Goal: Transaction & Acquisition: Purchase product/service

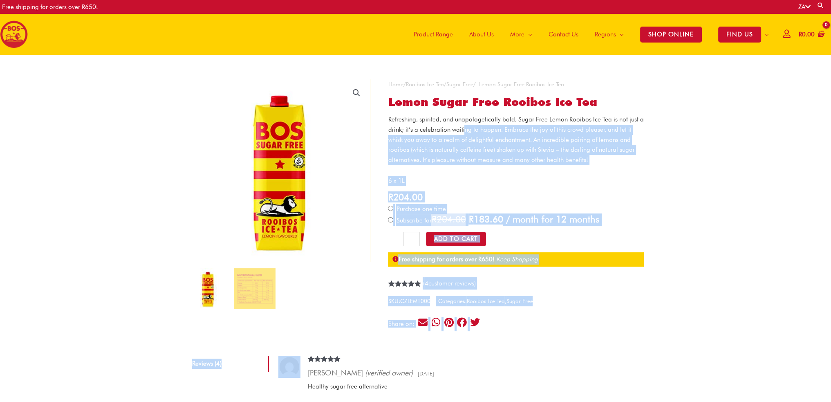
click at [465, 127] on p "Refreshing, spirited, and unapologetically bold, Sugar Free Lemon Rooibos Ice T…" at bounding box center [516, 139] width 256 height 51
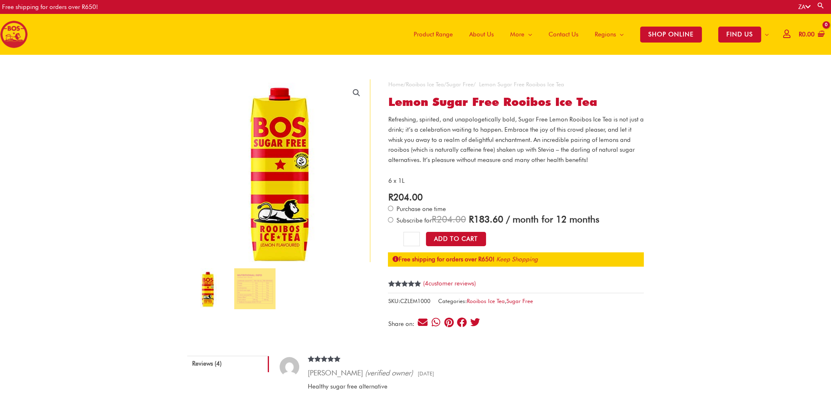
click at [276, 161] on img at bounding box center [279, 171] width 204 height 204
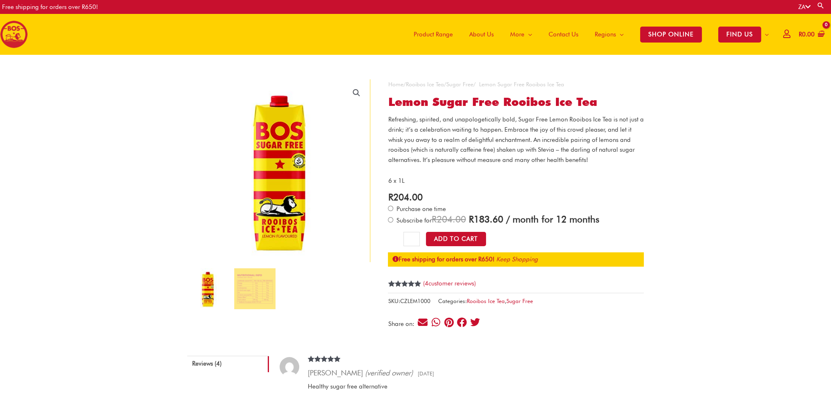
click at [360, 91] on link "🔍" at bounding box center [356, 92] width 15 height 15
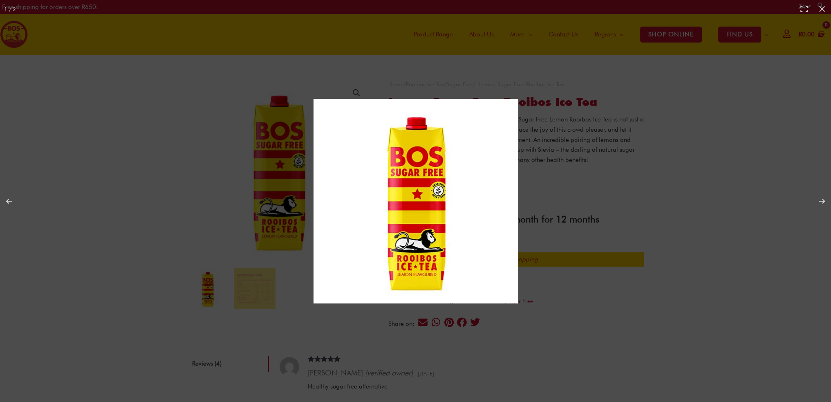
click at [399, 176] on img at bounding box center [416, 201] width 204 height 204
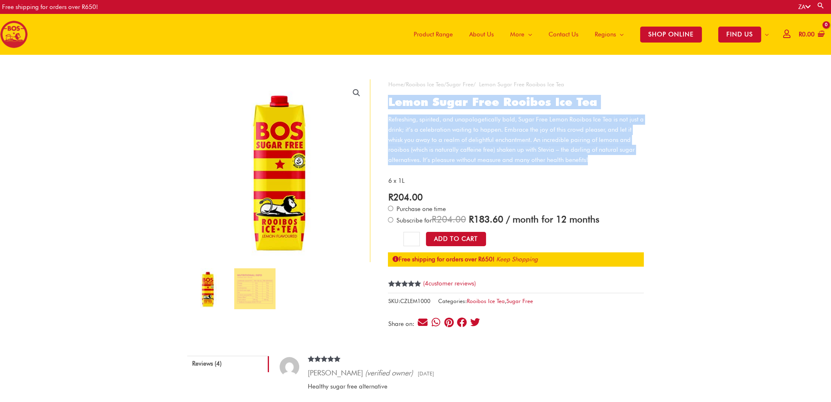
drag, startPoint x: 390, startPoint y: 101, endPoint x: 589, endPoint y: 158, distance: 206.8
click at [589, 158] on div "**********" at bounding box center [516, 205] width 256 height 252
copy div "Lemon Sugar Free Rooibos Ice Tea Refreshing, spirited, and unapologetically bol…"
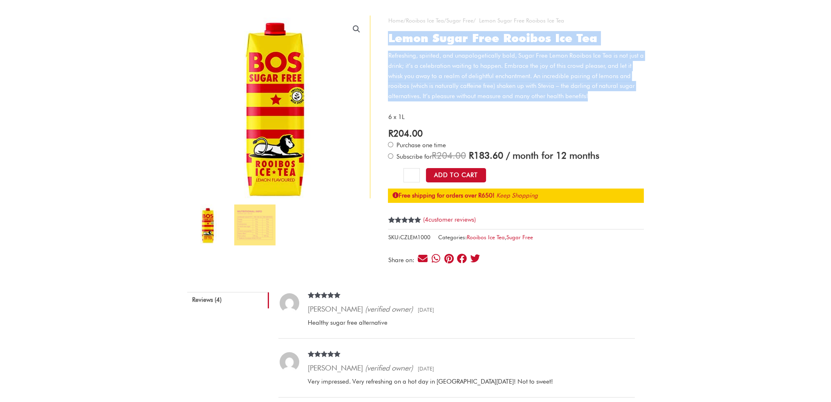
scroll to position [59, 0]
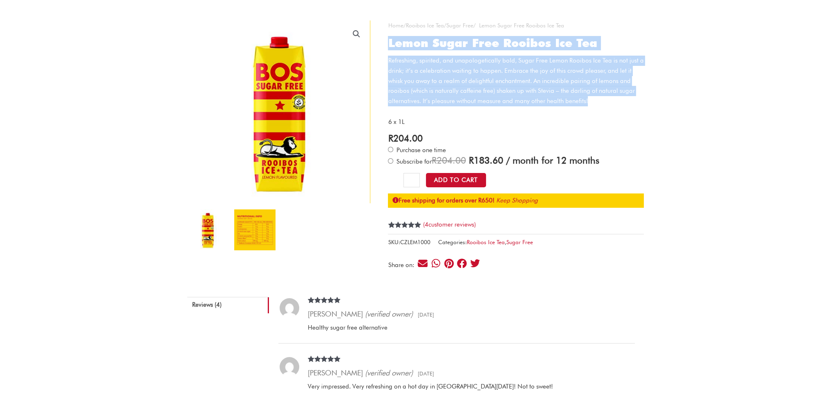
click at [258, 224] on img at bounding box center [254, 229] width 41 height 41
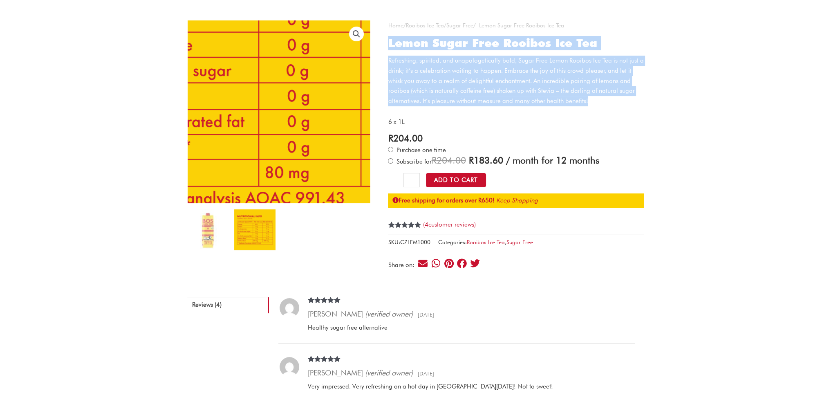
click at [278, 152] on img at bounding box center [280, 55] width 442 height 442
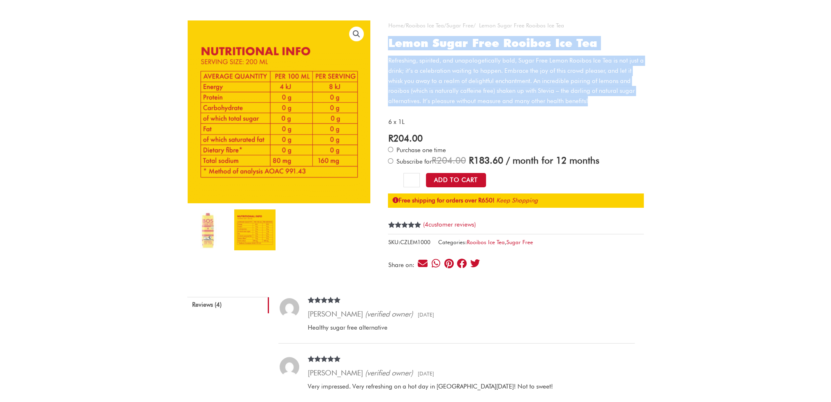
click at [359, 36] on link "🔍" at bounding box center [356, 34] width 15 height 15
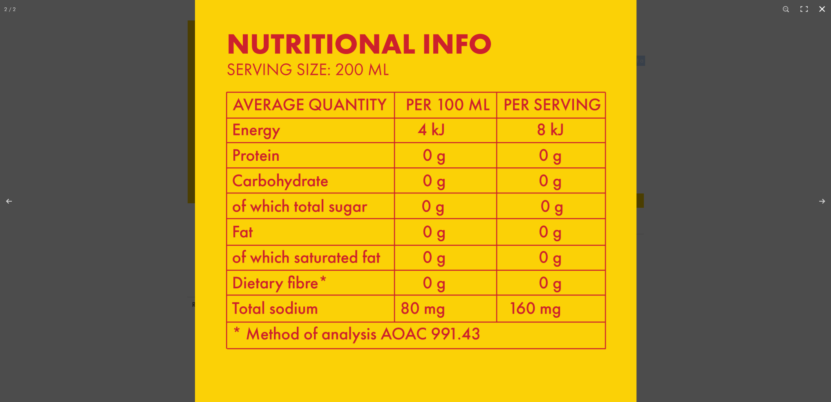
click at [690, 95] on div at bounding box center [610, 171] width 831 height 402
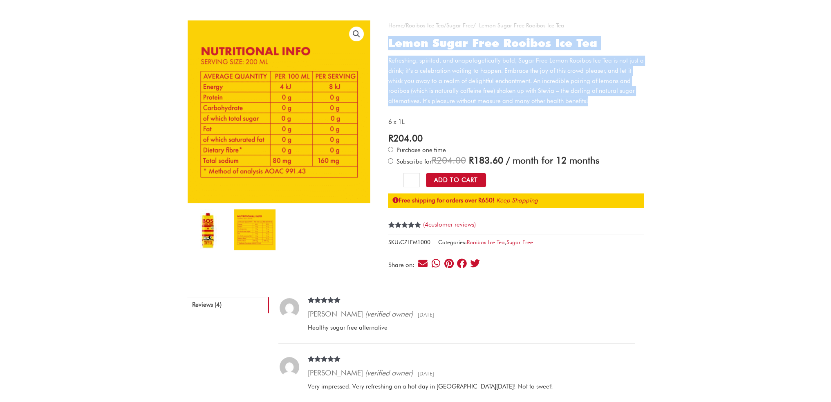
click at [204, 223] on img at bounding box center [207, 229] width 41 height 41
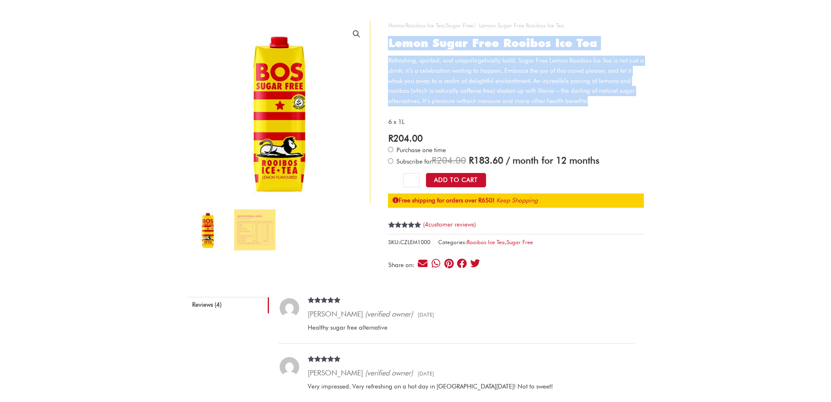
click at [359, 32] on link "🔍" at bounding box center [356, 34] width 15 height 15
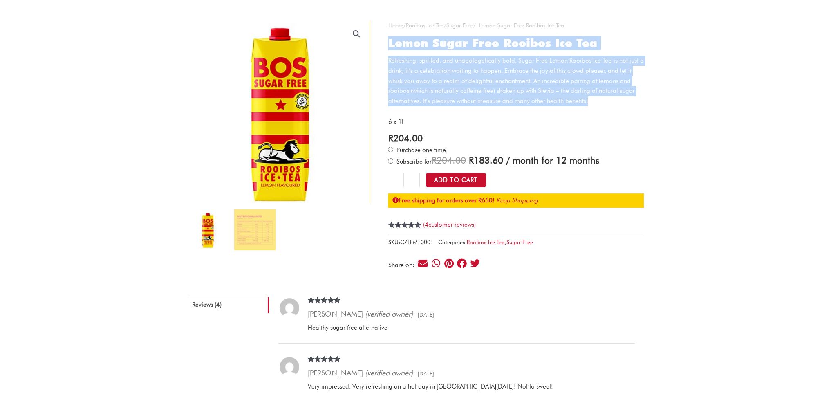
drag, startPoint x: 413, startPoint y: 202, endPoint x: 273, endPoint y: 111, distance: 166.5
click at [273, 111] on img at bounding box center [279, 112] width 204 height 204
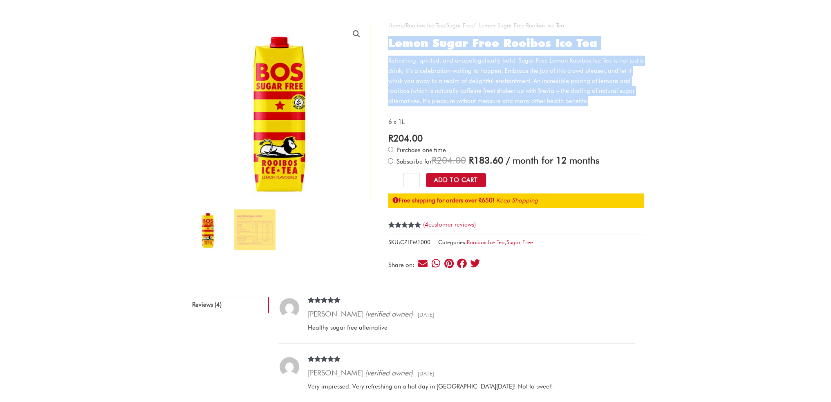
click at [361, 34] on link "🔍" at bounding box center [356, 34] width 15 height 15
drag, startPoint x: 393, startPoint y: 175, endPoint x: 357, endPoint y: 34, distance: 146.1
click at [357, 34] on link "🔍" at bounding box center [356, 34] width 15 height 15
drag, startPoint x: 414, startPoint y: 184, endPoint x: 355, endPoint y: 34, distance: 160.6
click at [355, 34] on link "🔍" at bounding box center [356, 34] width 15 height 15
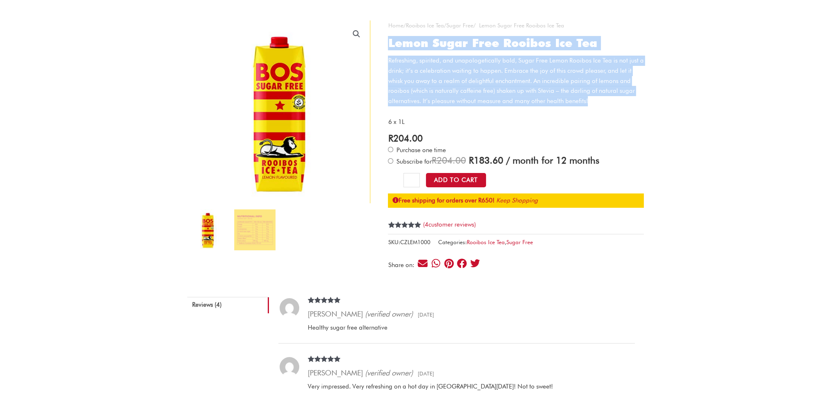
drag, startPoint x: 413, startPoint y: 182, endPoint x: 356, endPoint y: 34, distance: 158.5
click at [356, 34] on link "🔍" at bounding box center [356, 34] width 15 height 15
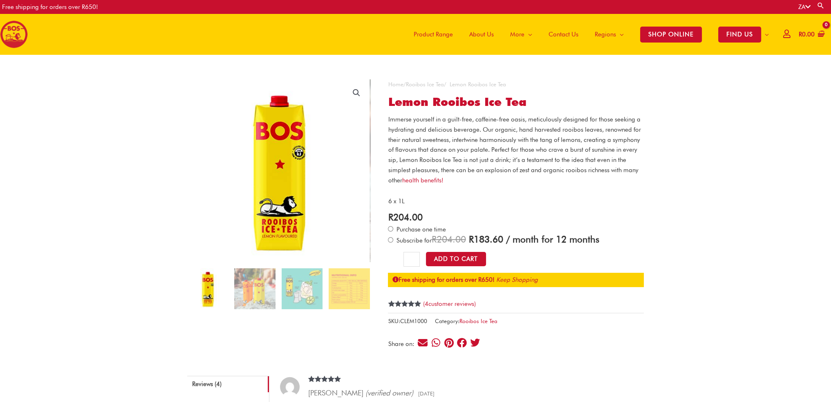
click at [438, 39] on span "Product Range" at bounding box center [433, 34] width 39 height 25
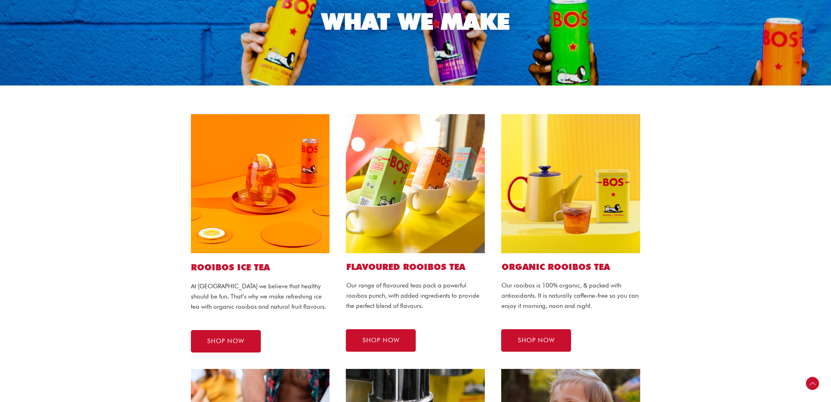
scroll to position [189, 0]
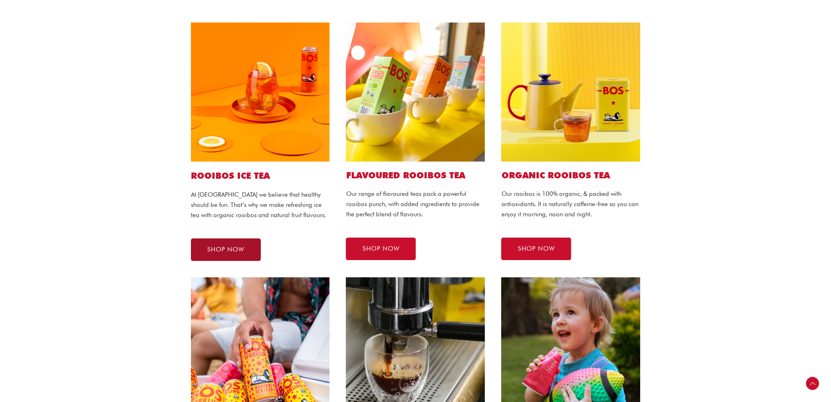
click at [206, 242] on link "SHOP NOW" at bounding box center [226, 249] width 70 height 22
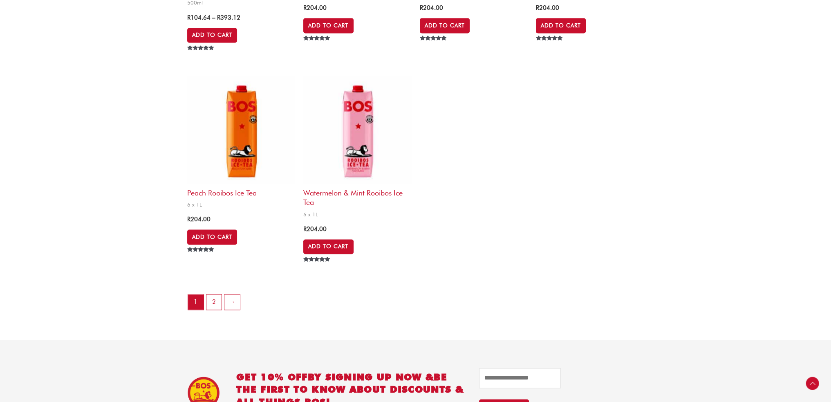
scroll to position [1890, 0]
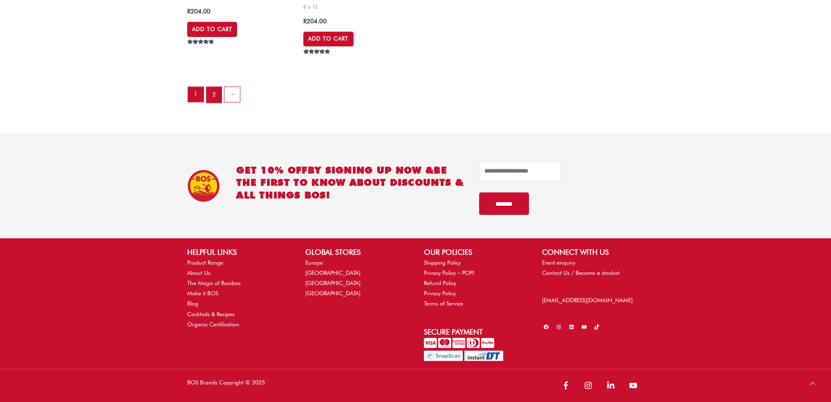
click at [216, 93] on link "2" at bounding box center [214, 95] width 16 height 16
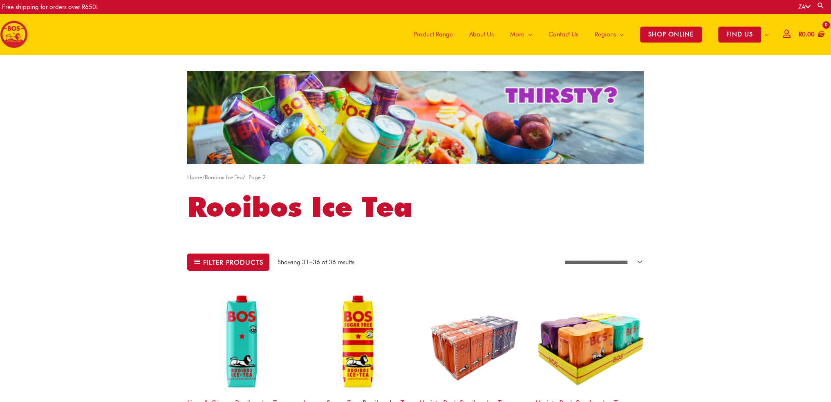
click at [350, 322] on img at bounding box center [357, 340] width 108 height 108
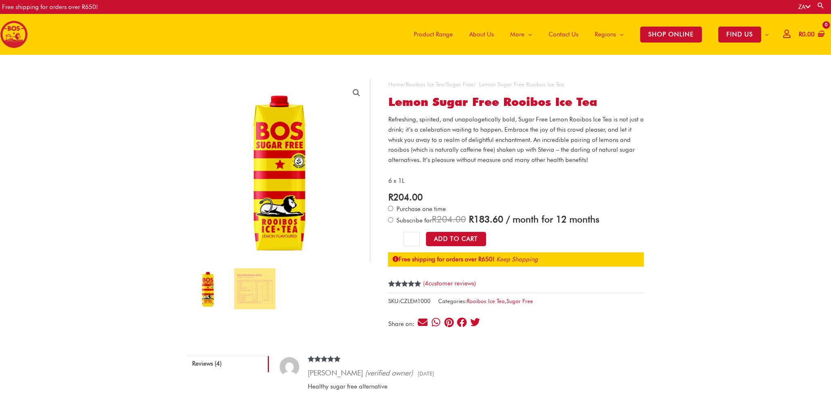
click at [610, 104] on h1 "Lemon Sugar Free Rooibos Ice Tea" at bounding box center [516, 102] width 256 height 14
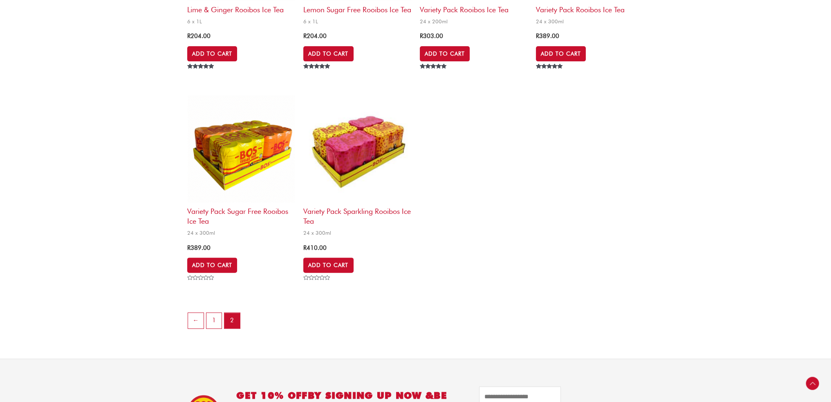
scroll to position [491, 0]
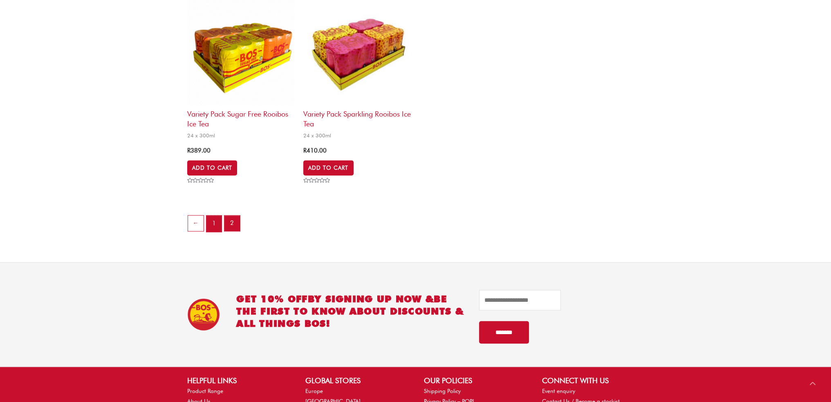
click at [209, 232] on link "1" at bounding box center [214, 223] width 16 height 16
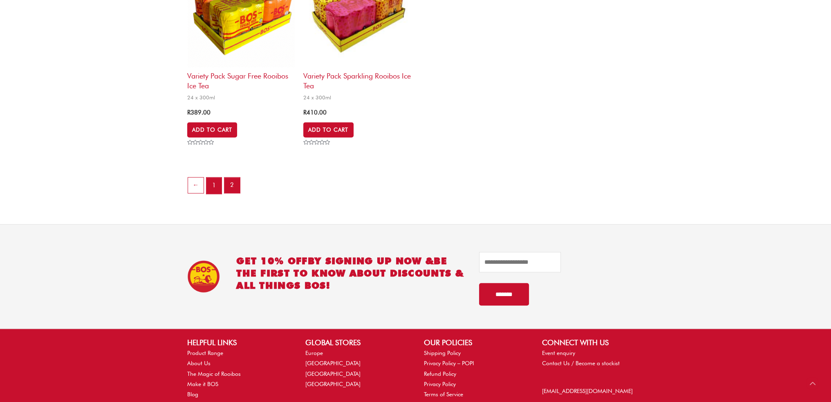
scroll to position [531, 0]
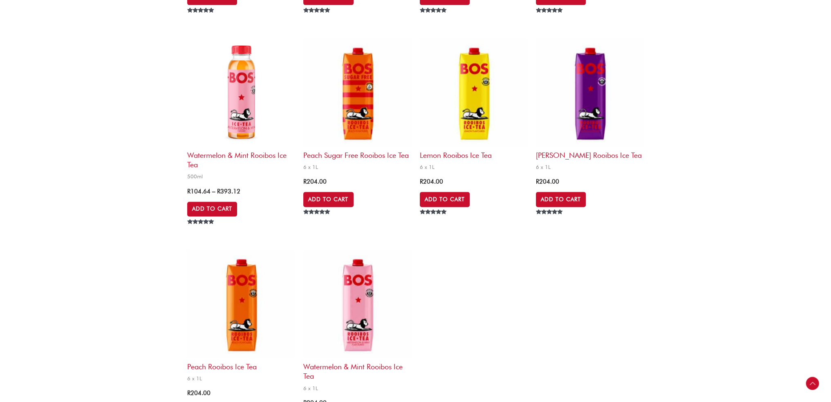
scroll to position [1513, 0]
